Goal: Navigation & Orientation: Find specific page/section

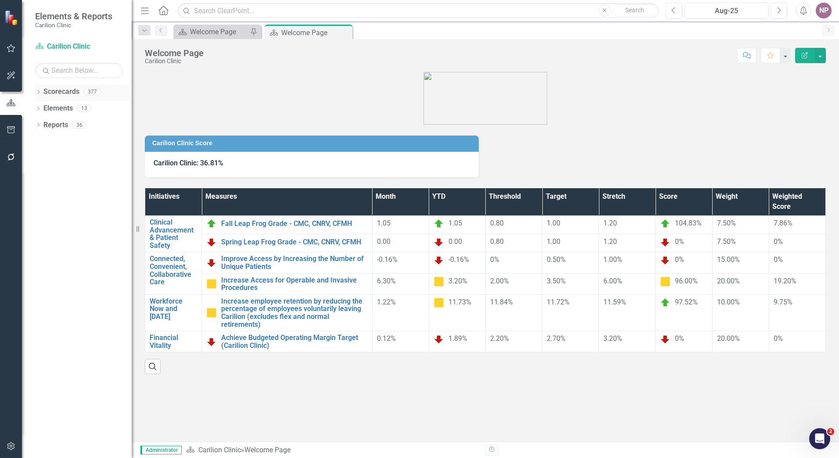
click at [36, 93] on icon "Dropdown" at bounding box center [38, 92] width 6 height 5
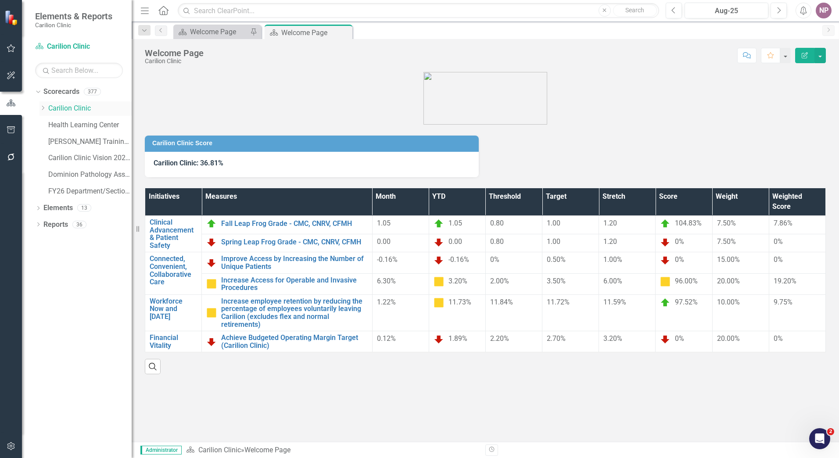
click at [44, 112] on div "Dropdown Carilion Clinic" at bounding box center [85, 108] width 92 height 14
click at [11, 448] on icon "button" at bounding box center [11, 446] width 9 height 7
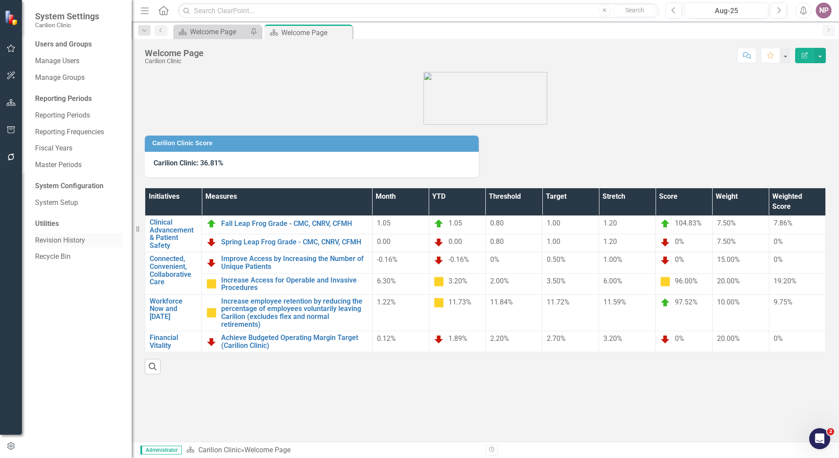
click at [55, 243] on link "Revision History" at bounding box center [79, 241] width 88 height 10
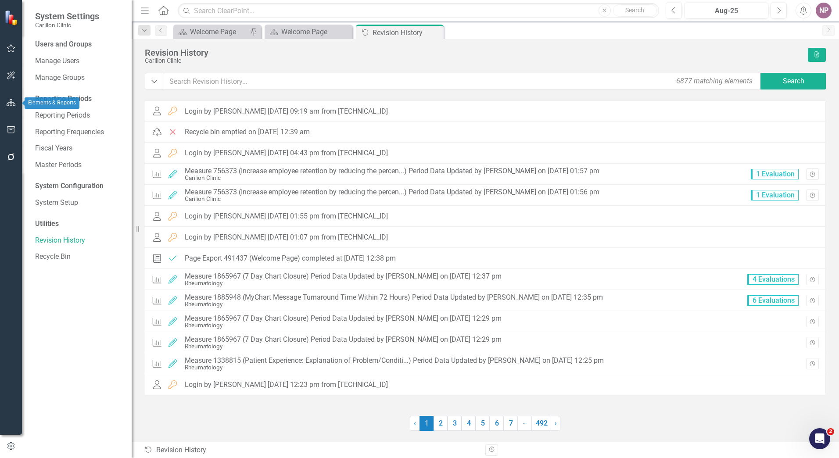
click at [11, 103] on icon "button" at bounding box center [11, 102] width 9 height 7
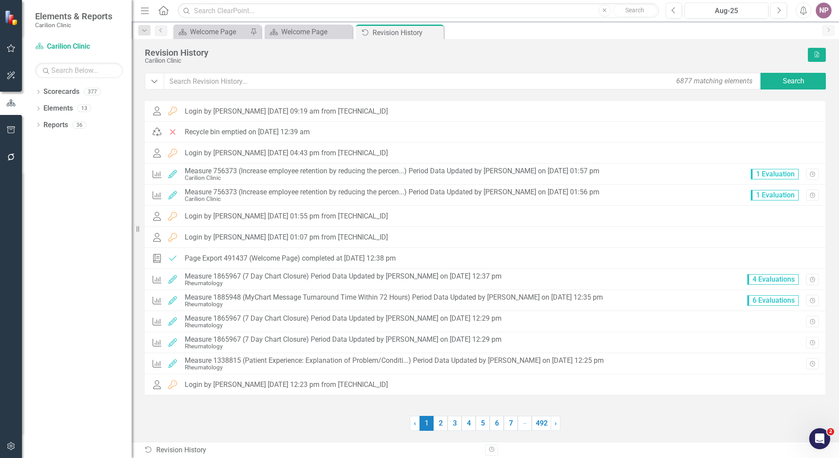
click at [35, 95] on div "Dropdown Scorecards 377 Dropdown Carilion Clinic Carilion Clinic Vision 2025 Sc…" at bounding box center [77, 271] width 110 height 373
click at [38, 95] on icon "Dropdown" at bounding box center [38, 92] width 6 height 5
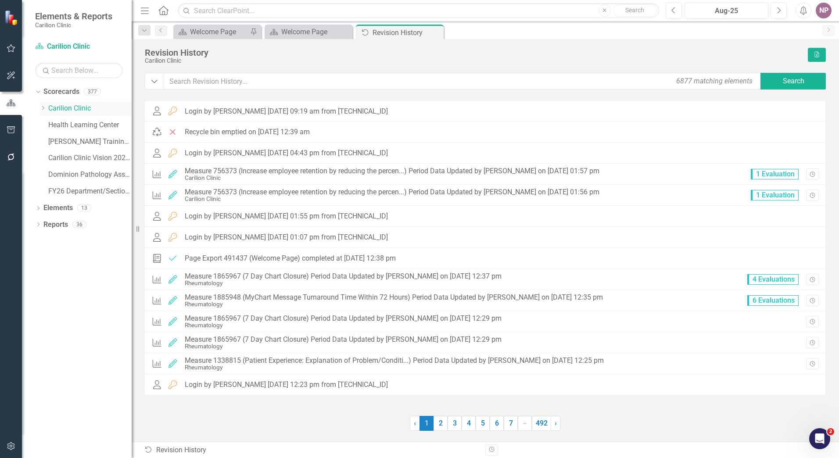
click at [42, 105] on div "Dropdown" at bounding box center [42, 108] width 7 height 7
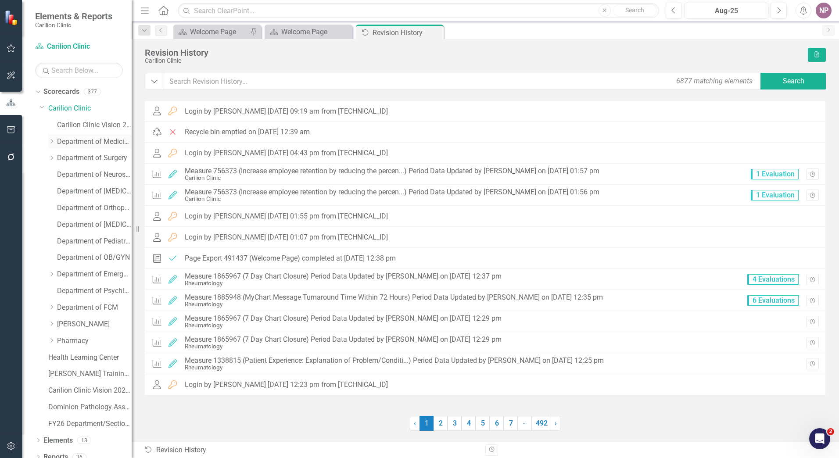
click at [90, 138] on link "Department of Medicine" at bounding box center [94, 142] width 75 height 10
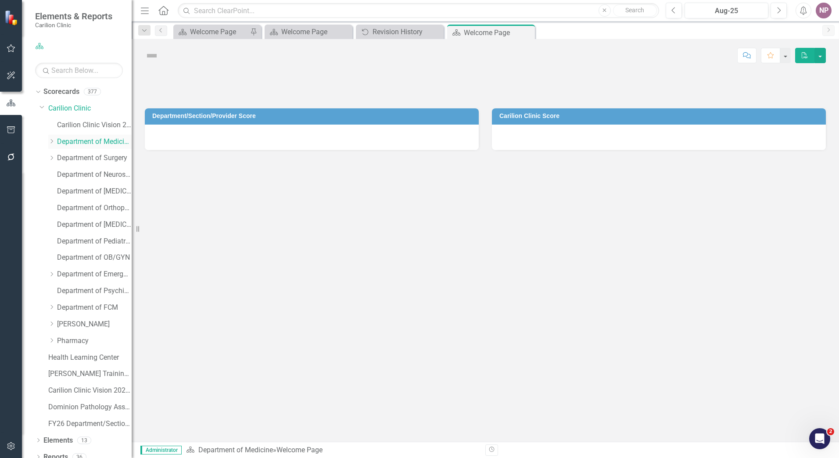
click at [49, 139] on icon "Dropdown" at bounding box center [51, 141] width 7 height 5
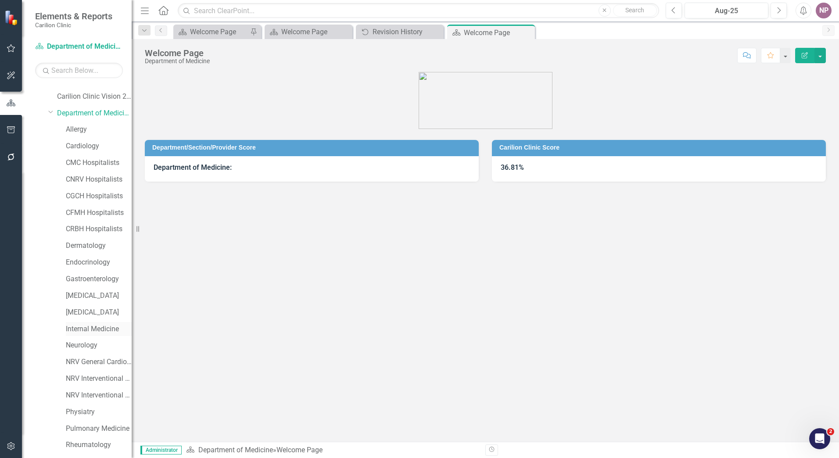
scroll to position [132, 0]
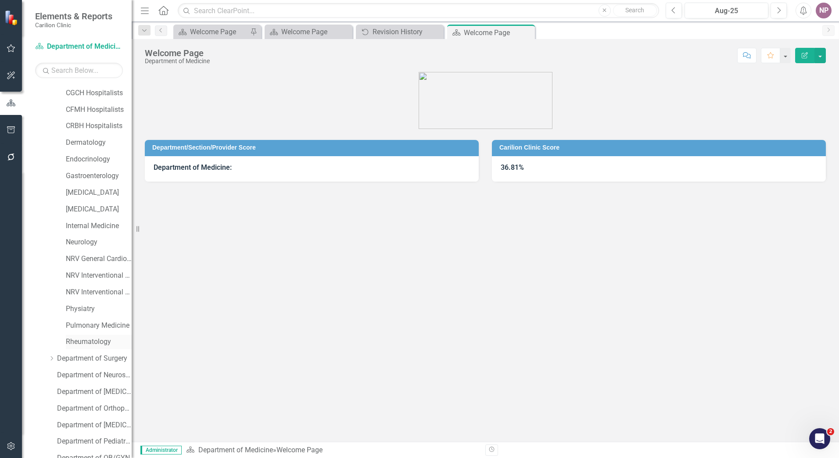
click at [93, 342] on link "Rheumatology" at bounding box center [99, 342] width 66 height 10
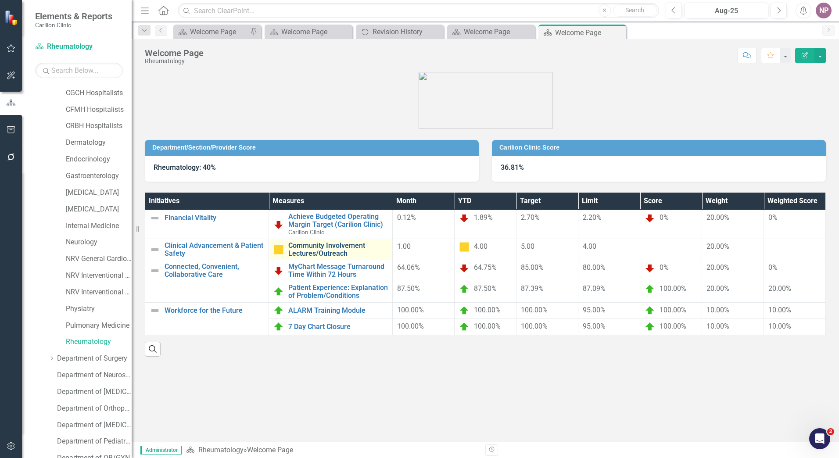
click at [353, 253] on link "Community Involvement Lectures/Outreach" at bounding box center [338, 249] width 100 height 15
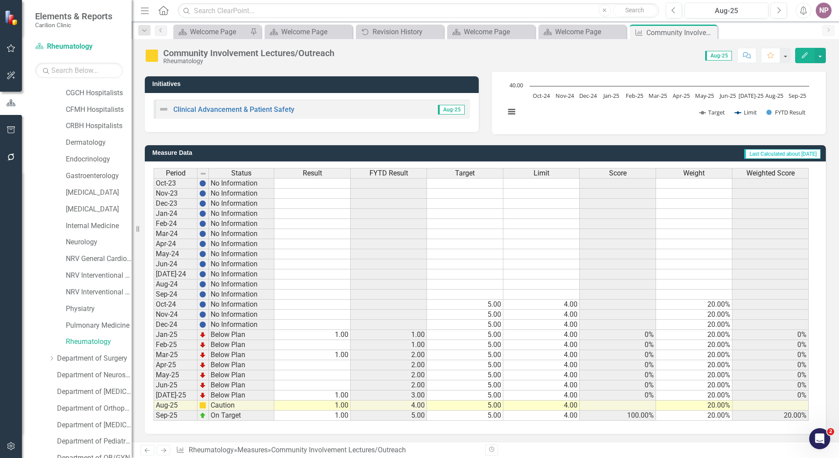
scroll to position [155, 0]
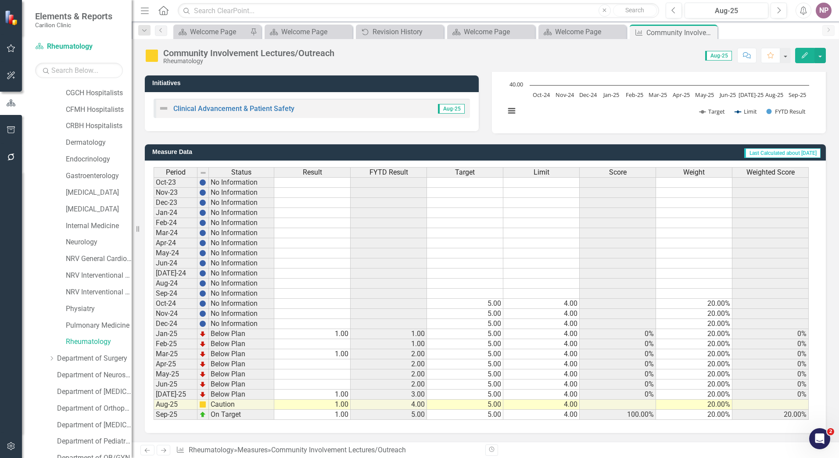
click at [631, 170] on div "Score" at bounding box center [618, 173] width 76 height 10
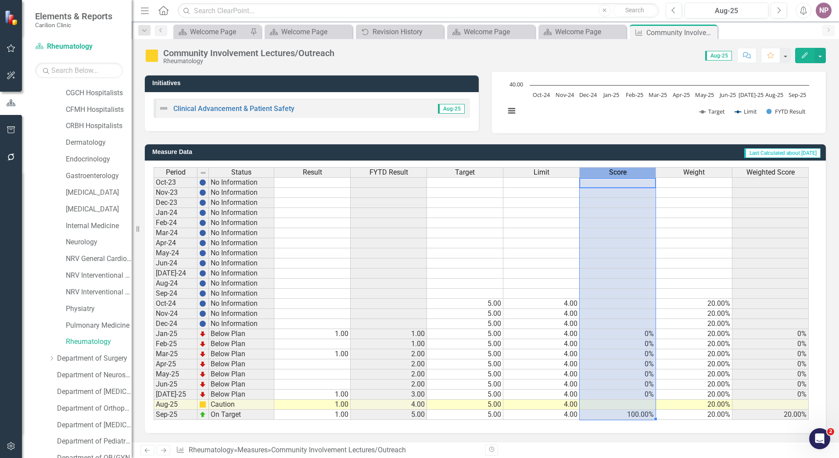
click at [631, 170] on div "Score" at bounding box center [618, 173] width 76 height 10
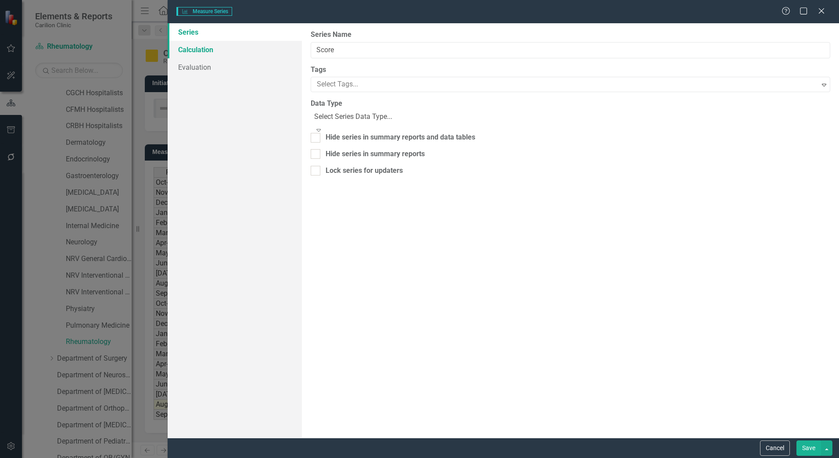
click at [193, 50] on link "Calculation" at bounding box center [235, 50] width 134 height 18
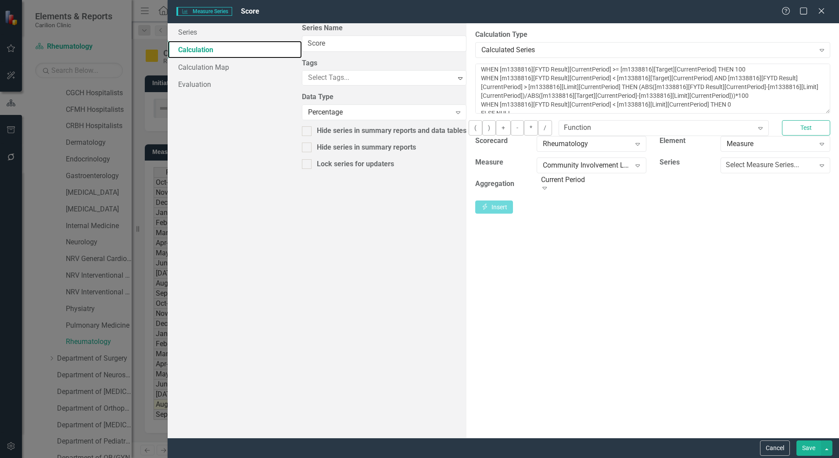
scroll to position [0, 0]
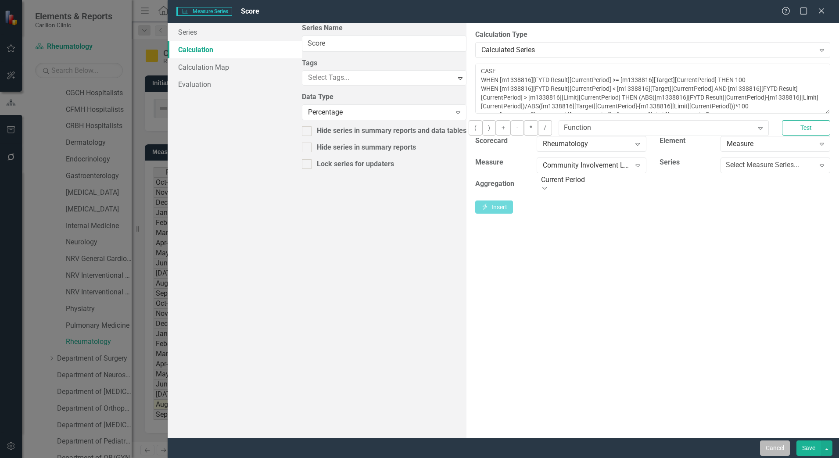
click at [765, 445] on button "Cancel" at bounding box center [775, 448] width 30 height 15
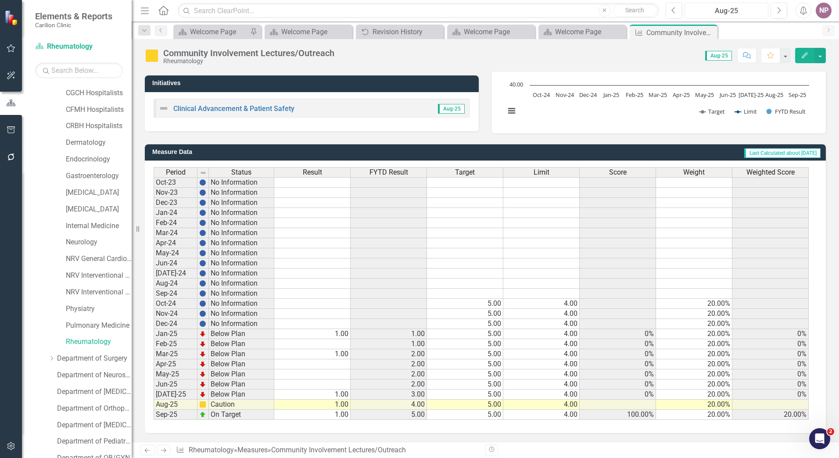
click at [769, 11] on div "Previous Aug-25 Next" at bounding box center [728, 11] width 125 height 16
click at [767, 13] on button "Aug-25" at bounding box center [727, 11] width 84 height 16
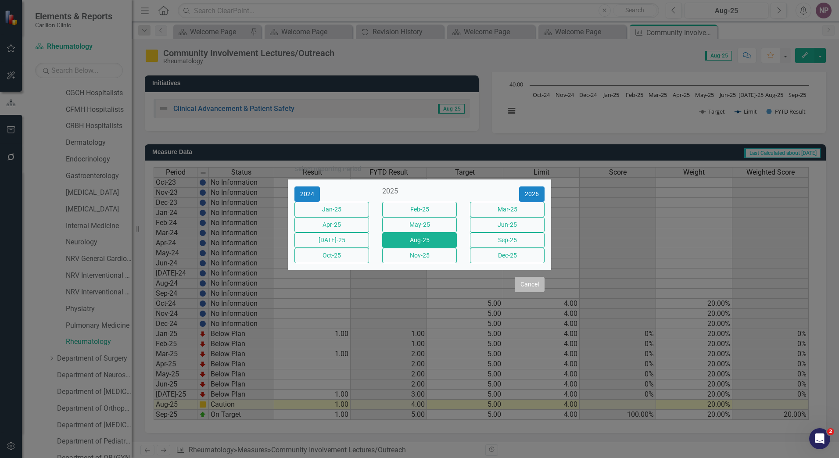
click at [522, 290] on button "Cancel" at bounding box center [530, 284] width 30 height 15
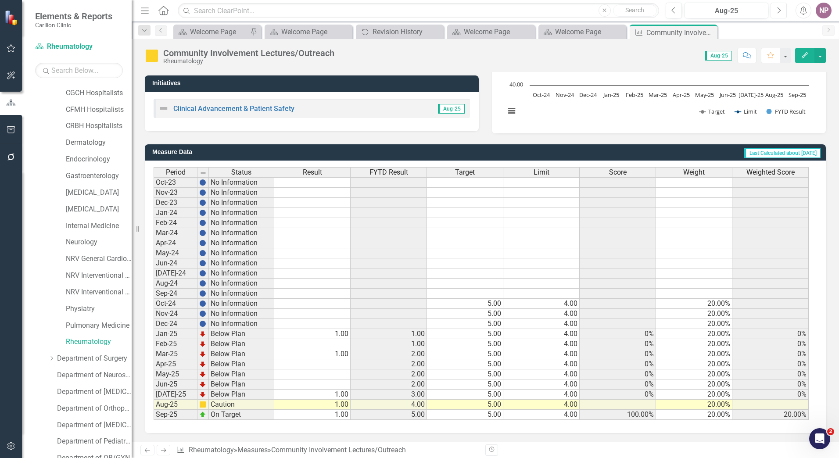
click at [775, 6] on button "Next" at bounding box center [779, 11] width 16 height 16
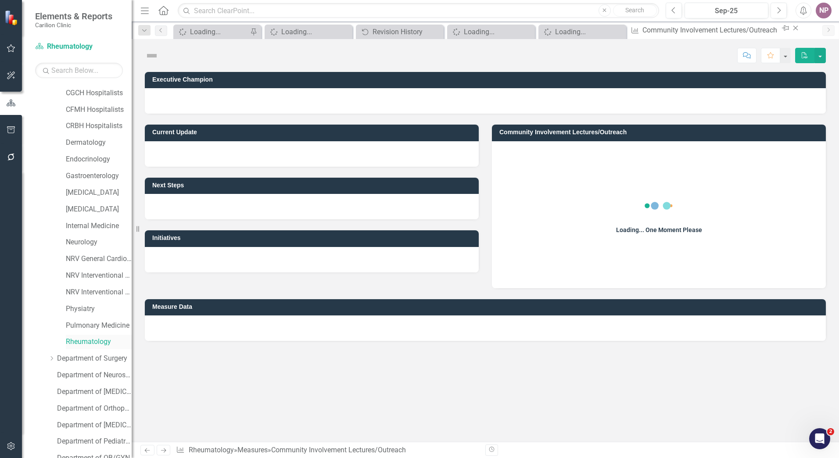
click at [105, 341] on link "Rheumatology" at bounding box center [99, 342] width 66 height 10
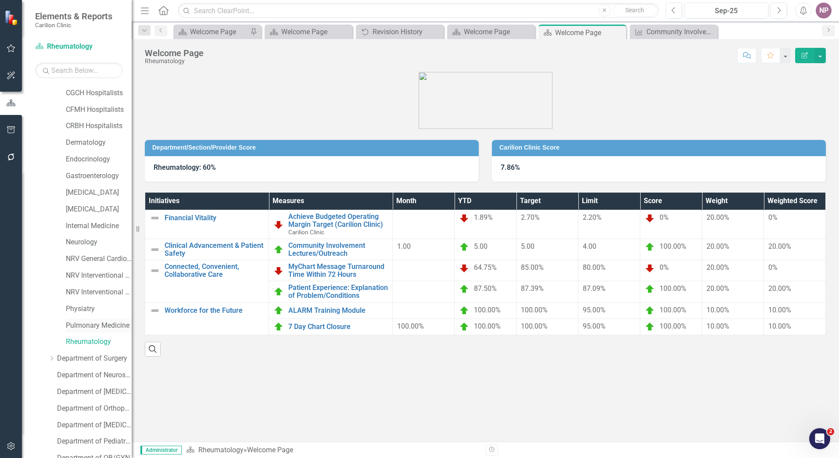
click at [72, 328] on link "Pulmonary Medicine" at bounding box center [99, 326] width 66 height 10
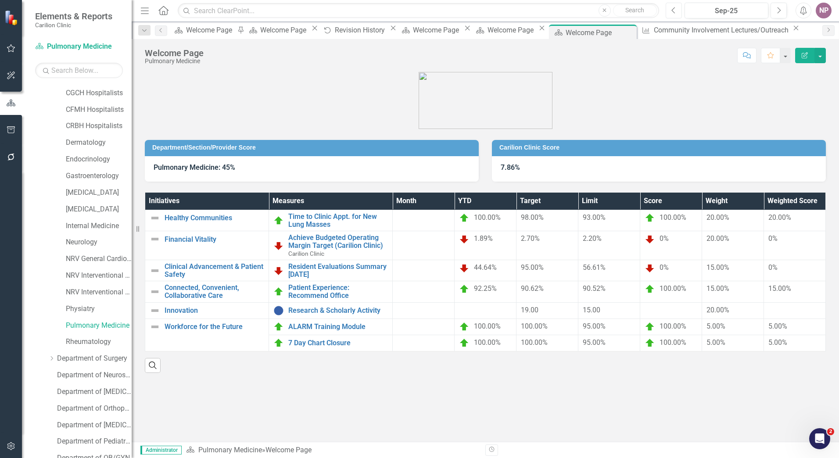
click at [672, 8] on icon "Previous" at bounding box center [673, 11] width 5 height 8
